Goal: Book appointment/travel/reservation

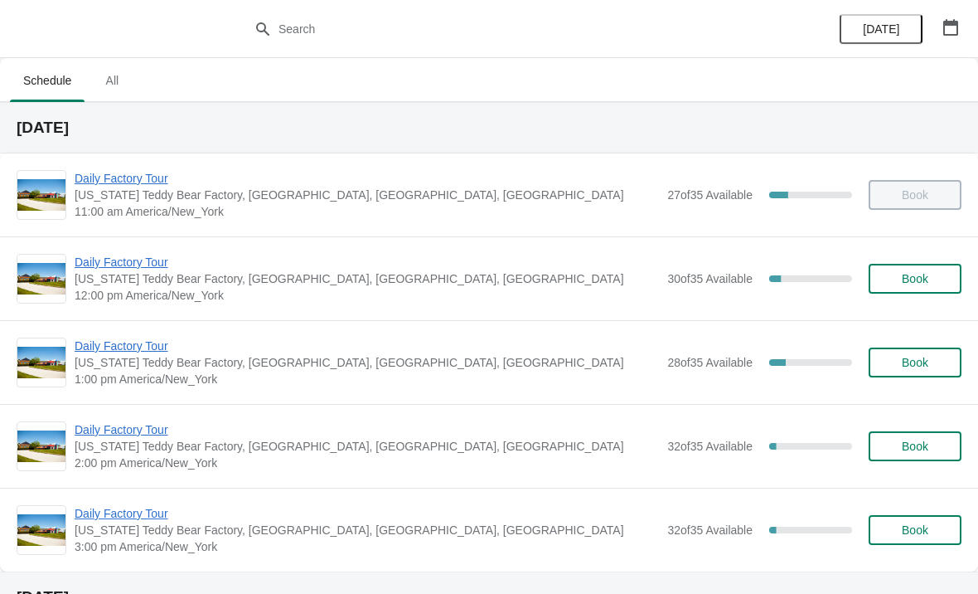
click at [139, 186] on span "Daily Factory Tour" at bounding box center [367, 178] width 585 height 17
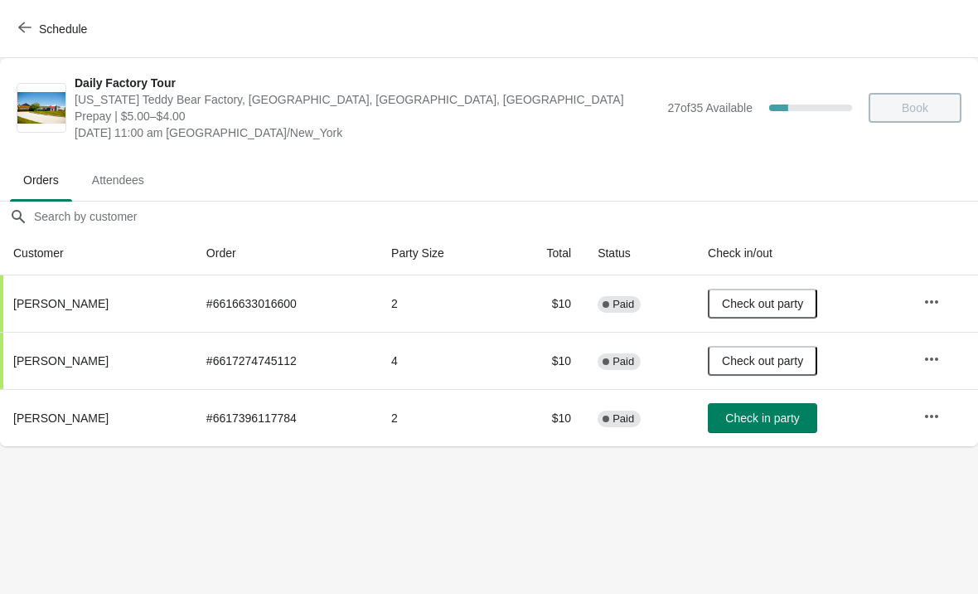
click at [780, 300] on span "Check out party" at bounding box center [762, 303] width 81 height 13
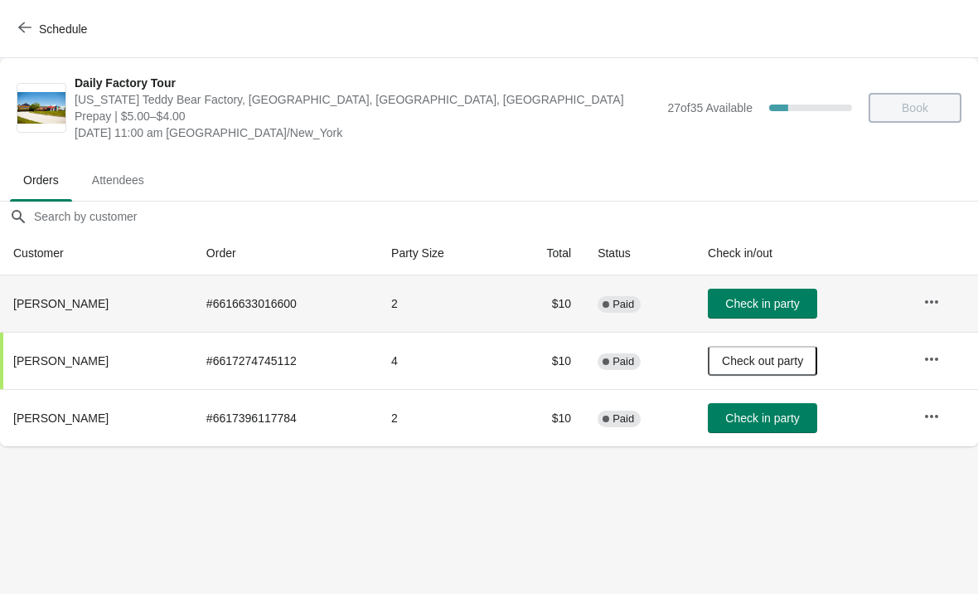
click at [798, 416] on span "Check in party" at bounding box center [763, 417] width 74 height 13
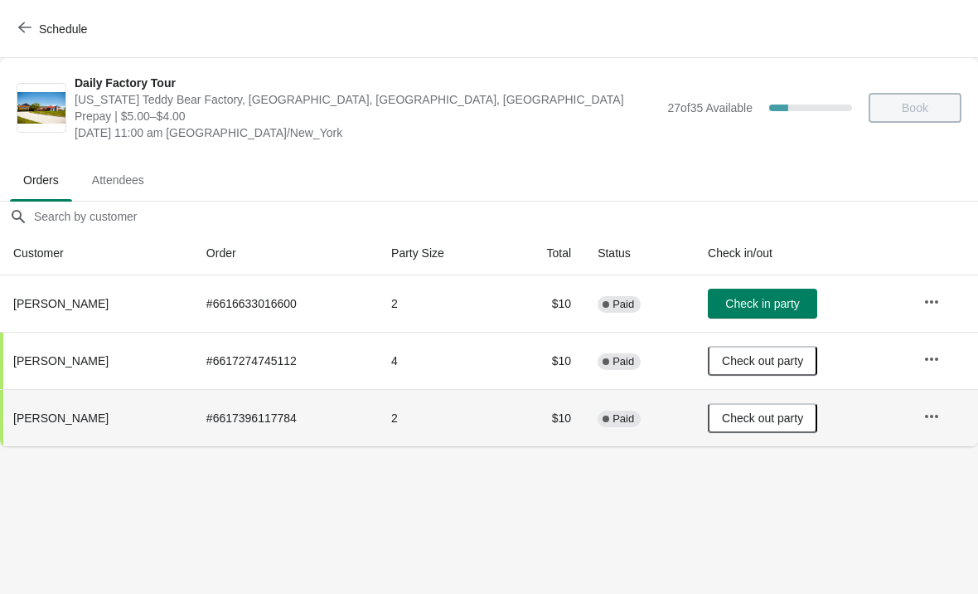
click at [938, 304] on icon "button" at bounding box center [932, 302] width 17 height 17
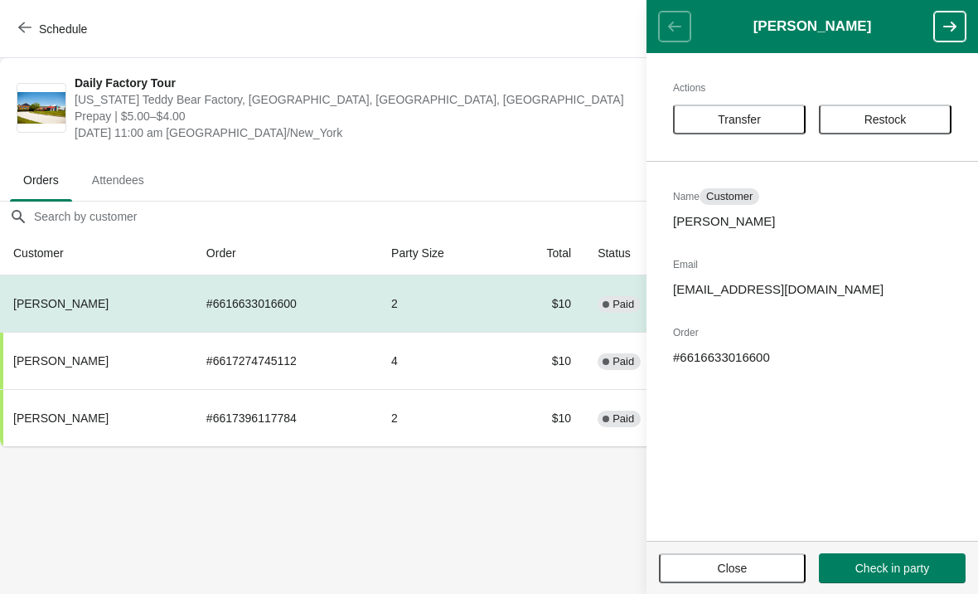
click at [759, 113] on span "Transfer" at bounding box center [739, 119] width 43 height 13
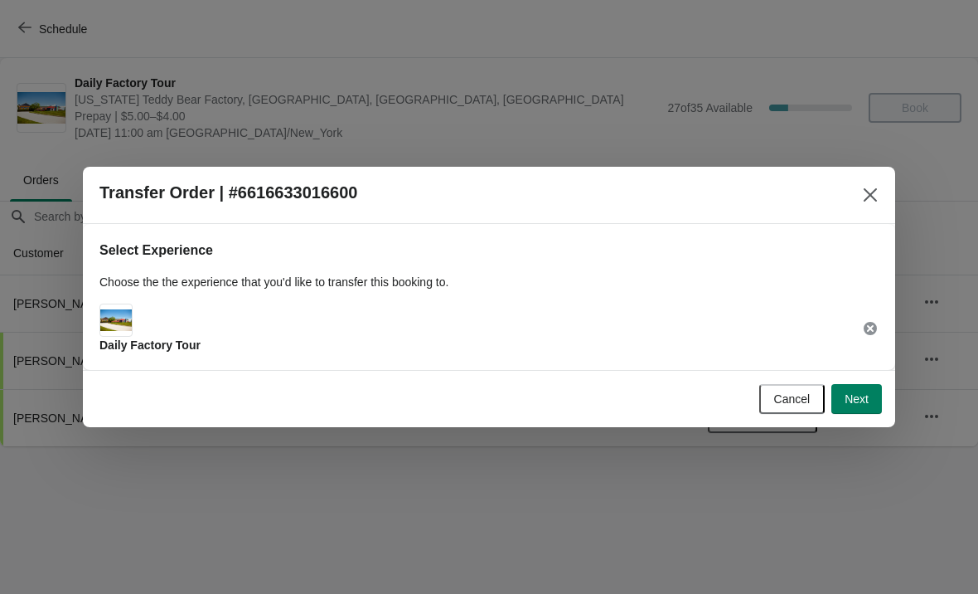
click at [851, 402] on span "Next" at bounding box center [857, 398] width 24 height 13
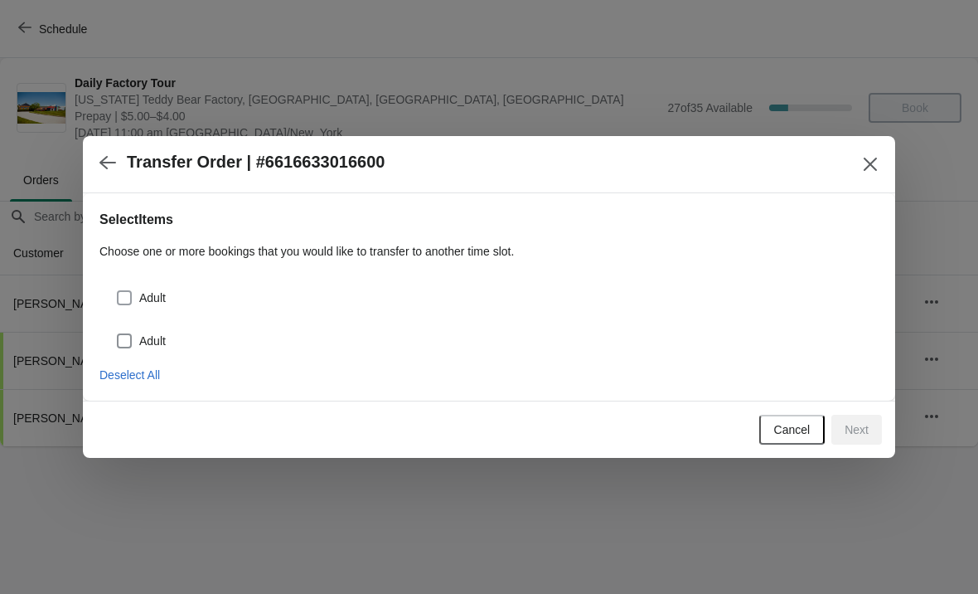
click at [122, 303] on span at bounding box center [124, 297] width 15 height 15
click at [118, 291] on input "Adult" at bounding box center [117, 290] width 1 height 1
checkbox input "true"
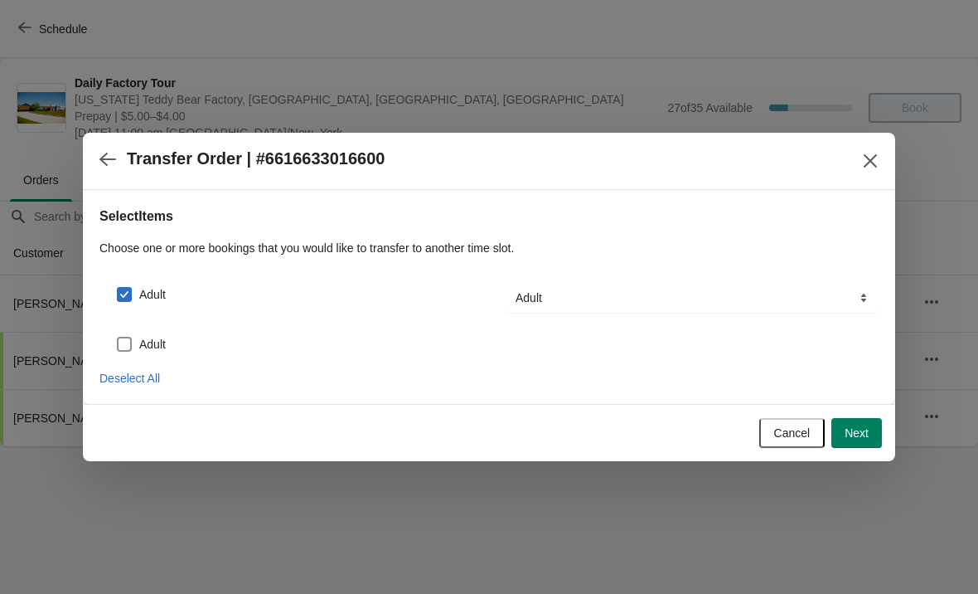
click at [122, 348] on span at bounding box center [124, 344] width 15 height 15
click at [118, 337] on input "Adult" at bounding box center [117, 337] width 1 height 1
checkbox input "true"
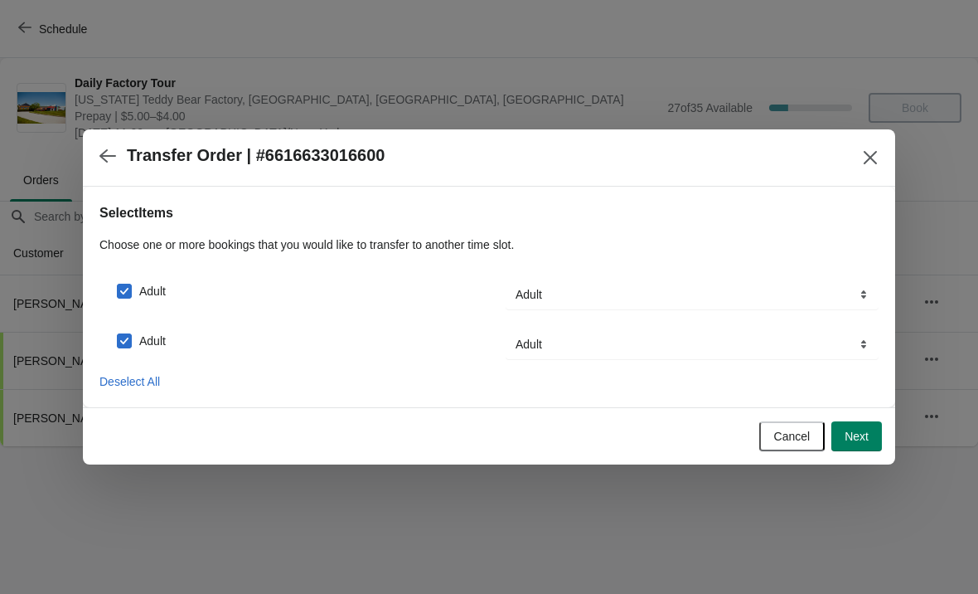
click at [869, 434] on button "Next" at bounding box center [857, 436] width 51 height 30
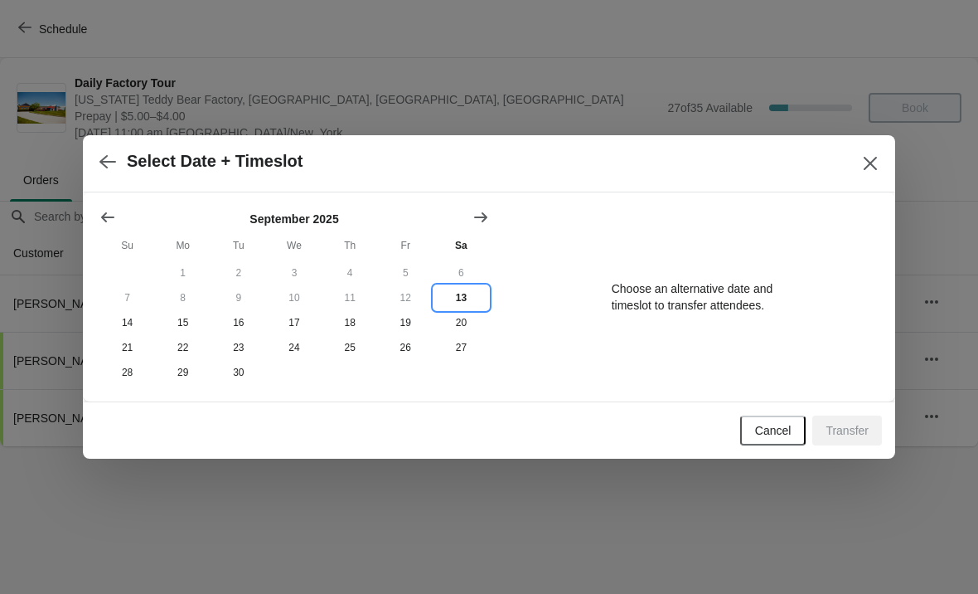
click at [461, 294] on button "13" at bounding box center [462, 297] width 56 height 25
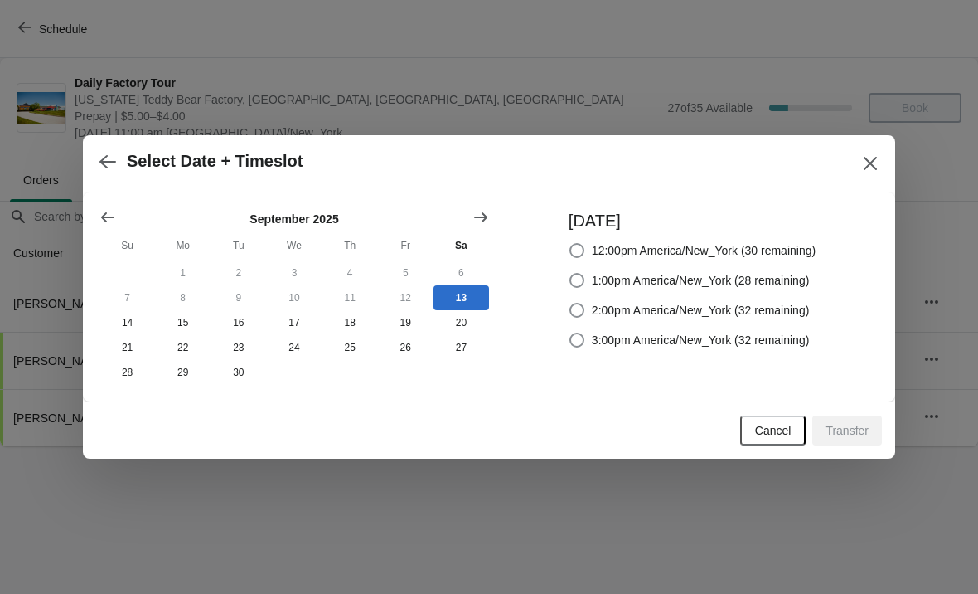
click at [569, 239] on label "12:00pm America/New_York (30 remaining)" at bounding box center [692, 250] width 247 height 23
click at [570, 243] on input "12:00pm America/New_York (30 remaining)" at bounding box center [570, 243] width 1 height 1
radio input "true"
click at [838, 433] on span "Transfer" at bounding box center [847, 430] width 43 height 13
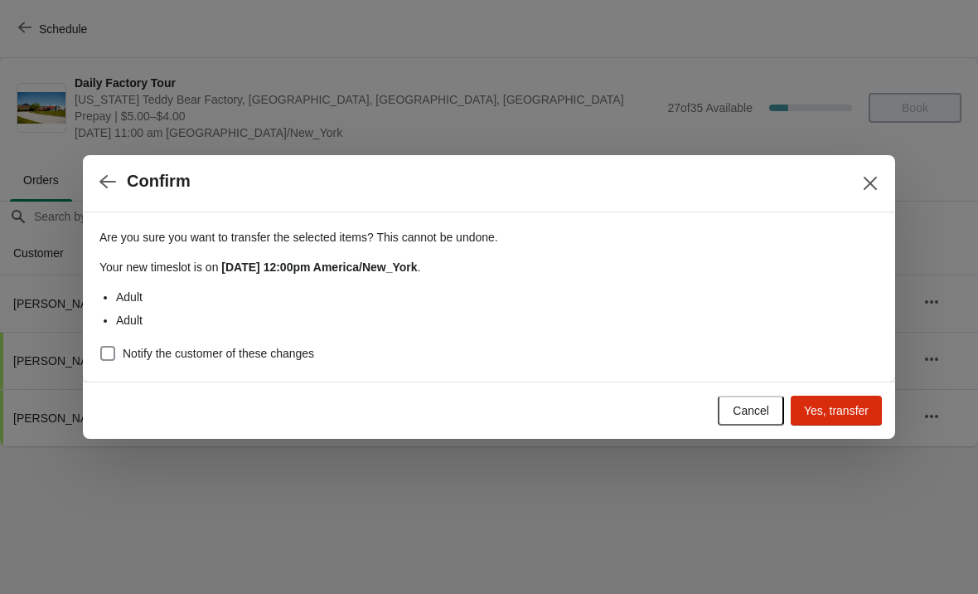
click at [114, 355] on span at bounding box center [107, 353] width 15 height 15
click at [101, 347] on input "Notify the customer of these changes" at bounding box center [100, 346] width 1 height 1
checkbox input "true"
click at [844, 410] on span "Yes, transfer" at bounding box center [836, 410] width 65 height 13
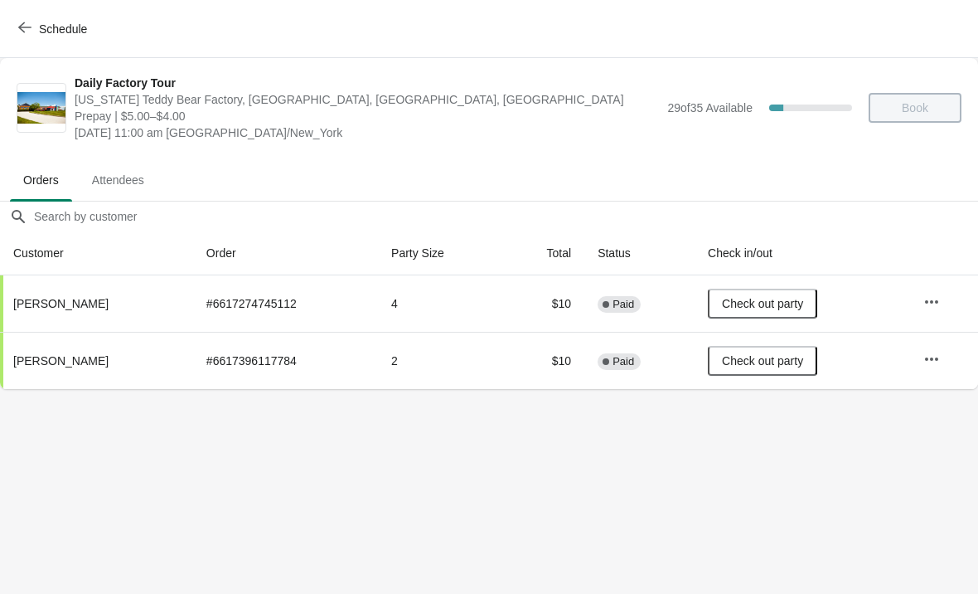
click at [32, 24] on span "Schedule" at bounding box center [55, 29] width 66 height 16
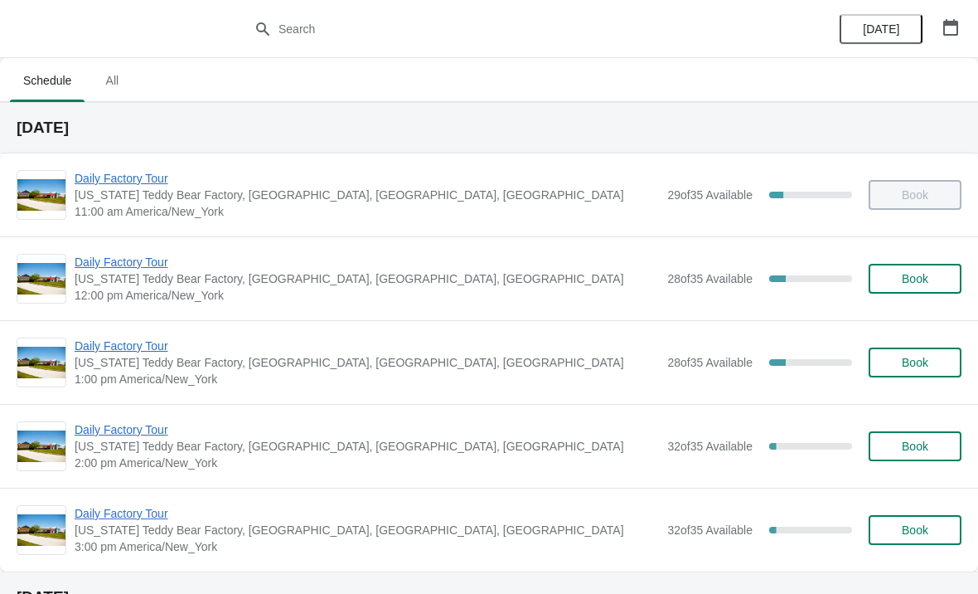
click at [153, 260] on span "Daily Factory Tour" at bounding box center [367, 262] width 585 height 17
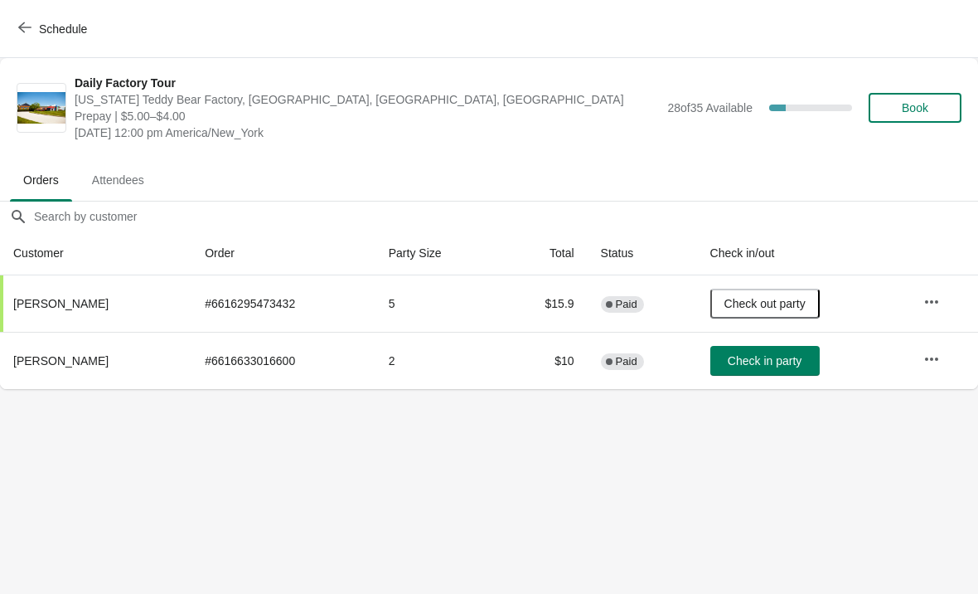
click at [788, 362] on span "Check in party" at bounding box center [765, 360] width 74 height 13
